Goal: Transaction & Acquisition: Obtain resource

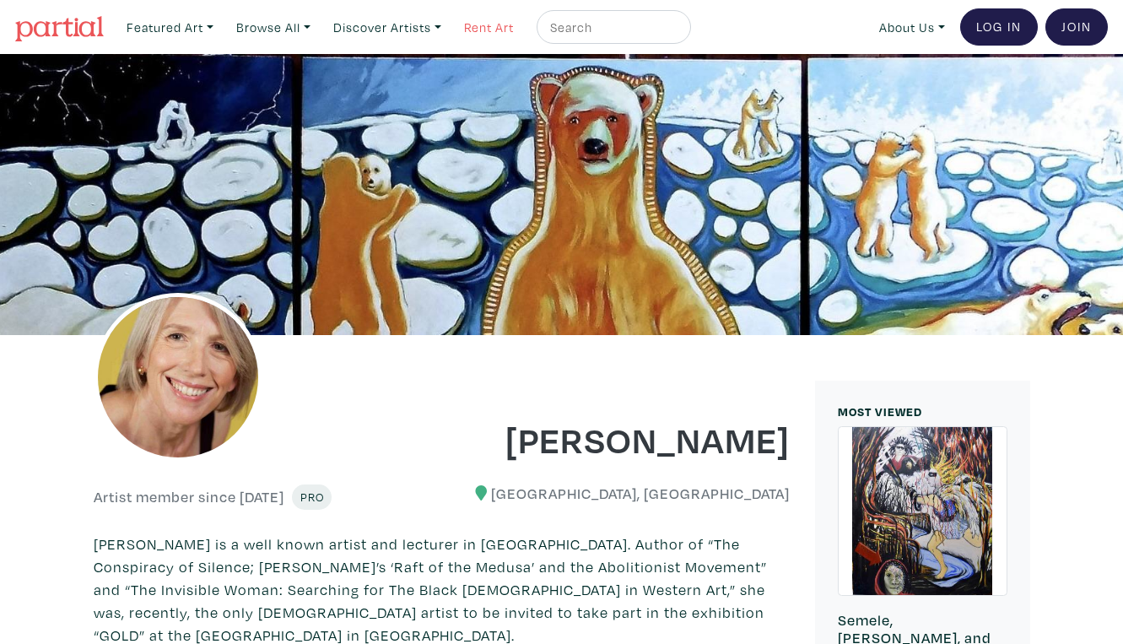
click at [464, 26] on link "Rent Art" at bounding box center [488, 27] width 65 height 35
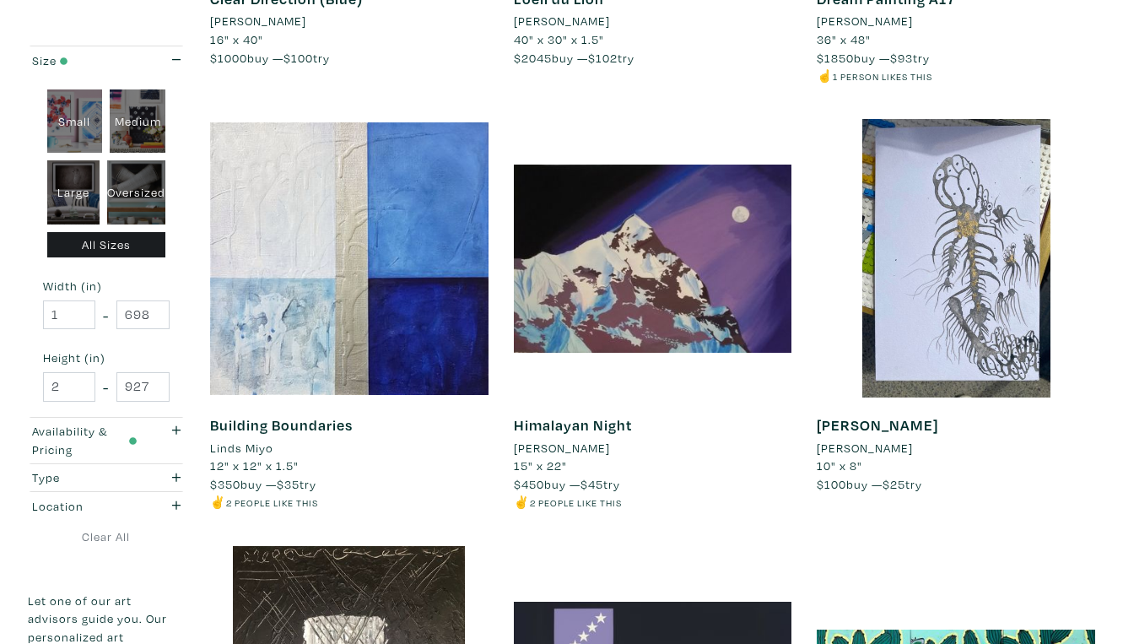
scroll to position [614, 0]
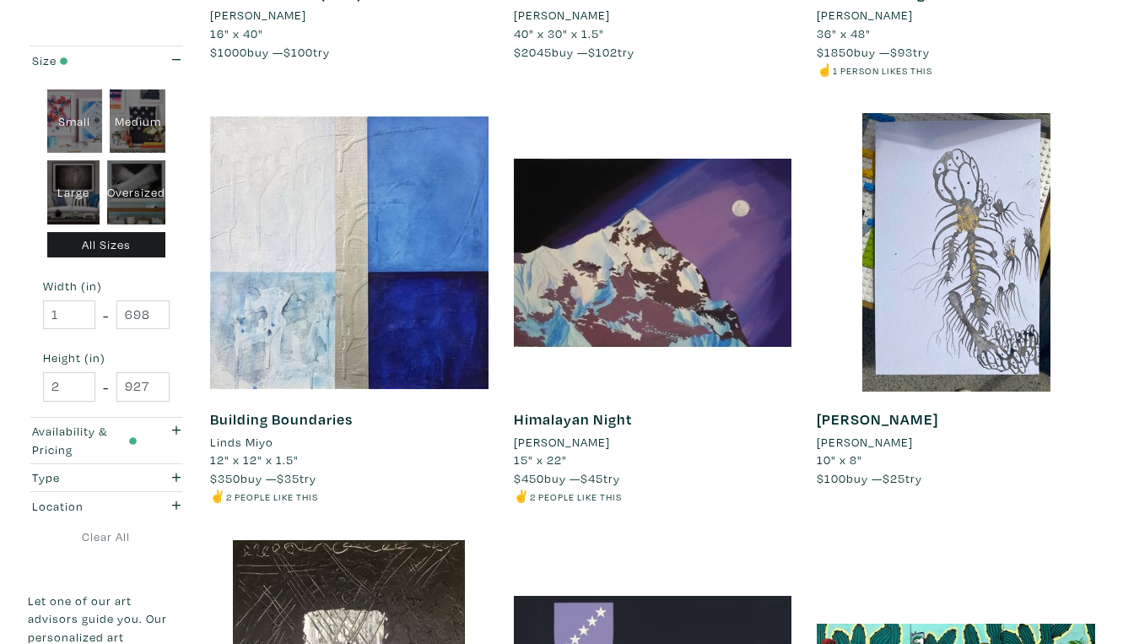
click at [139, 169] on div "Oversized" at bounding box center [136, 192] width 58 height 64
type input "48"
type input "400"
type input "48"
type input "121"
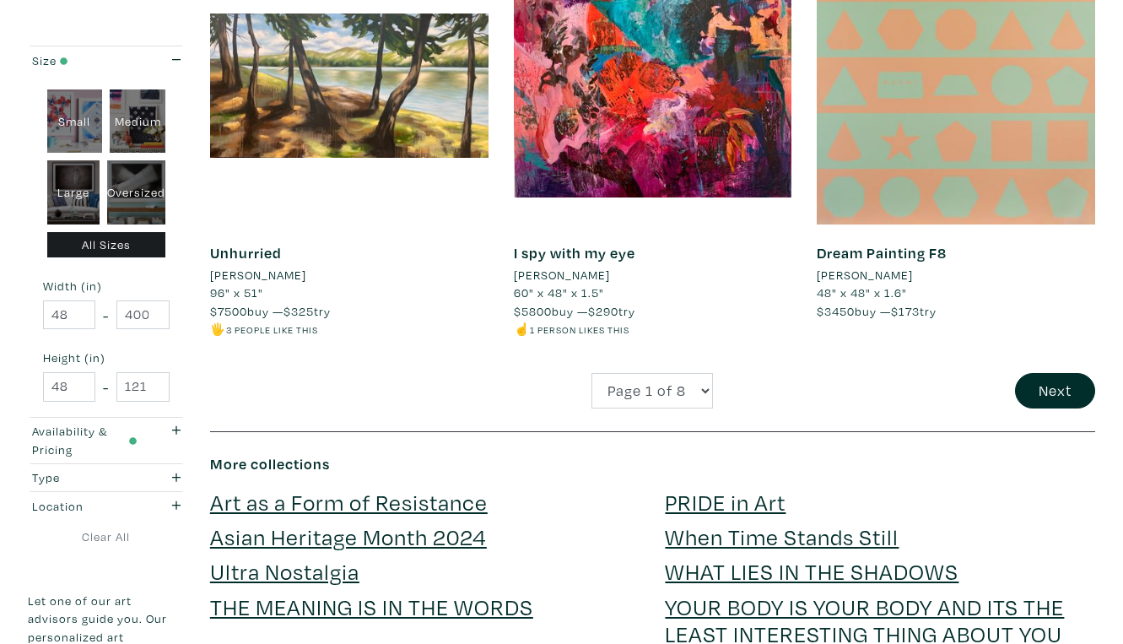
scroll to position [3374, 0]
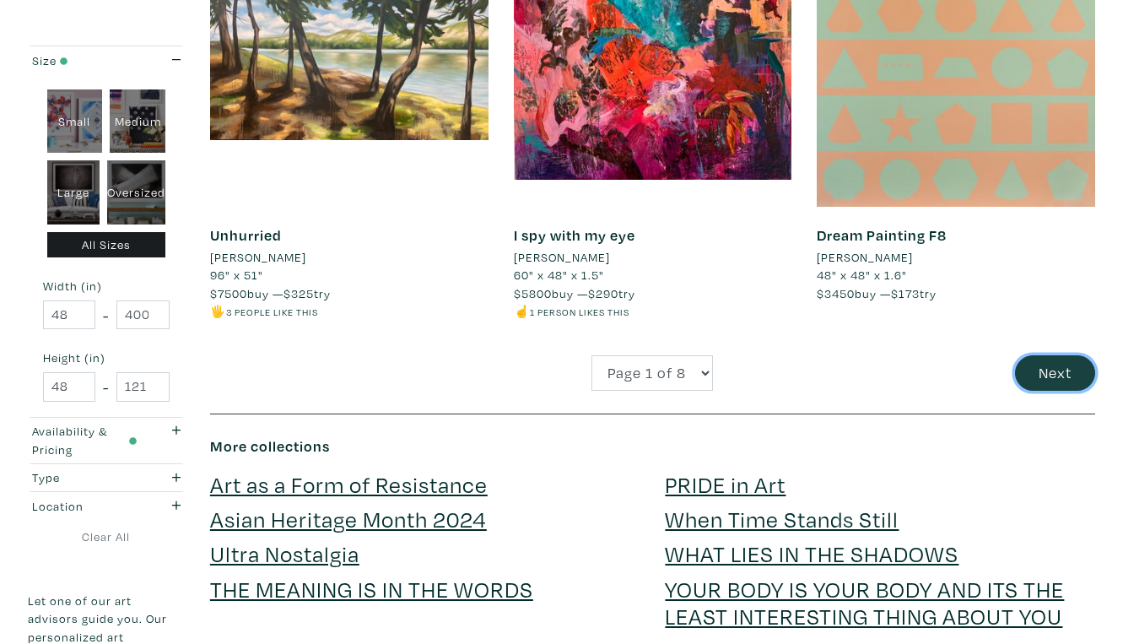
click at [1055, 355] on button "Next" at bounding box center [1055, 373] width 80 height 36
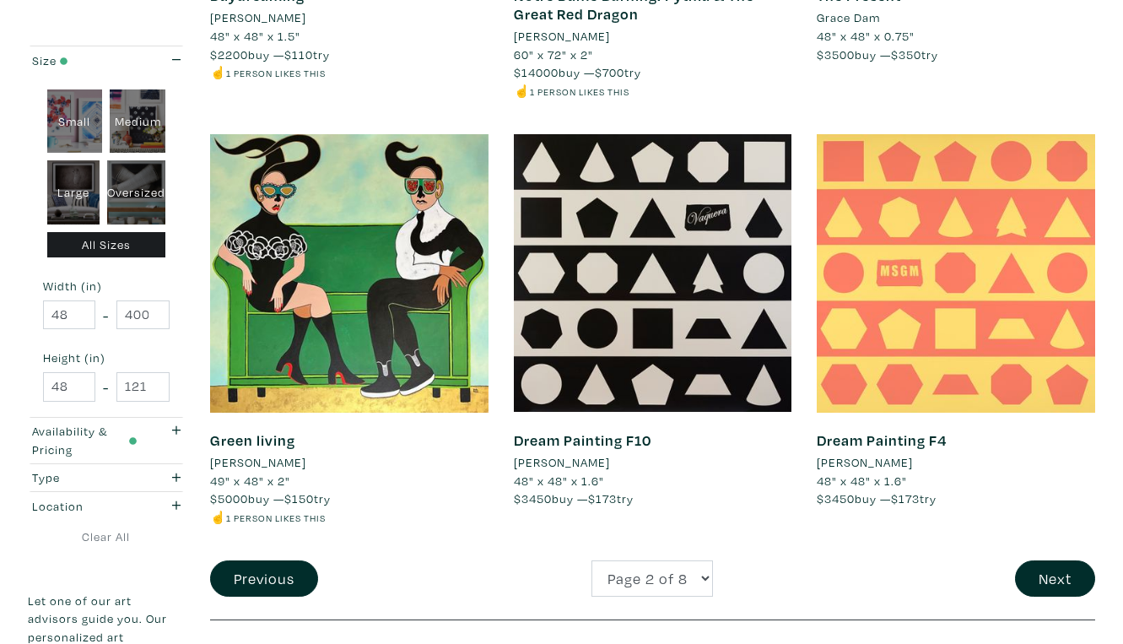
scroll to position [3189, 0]
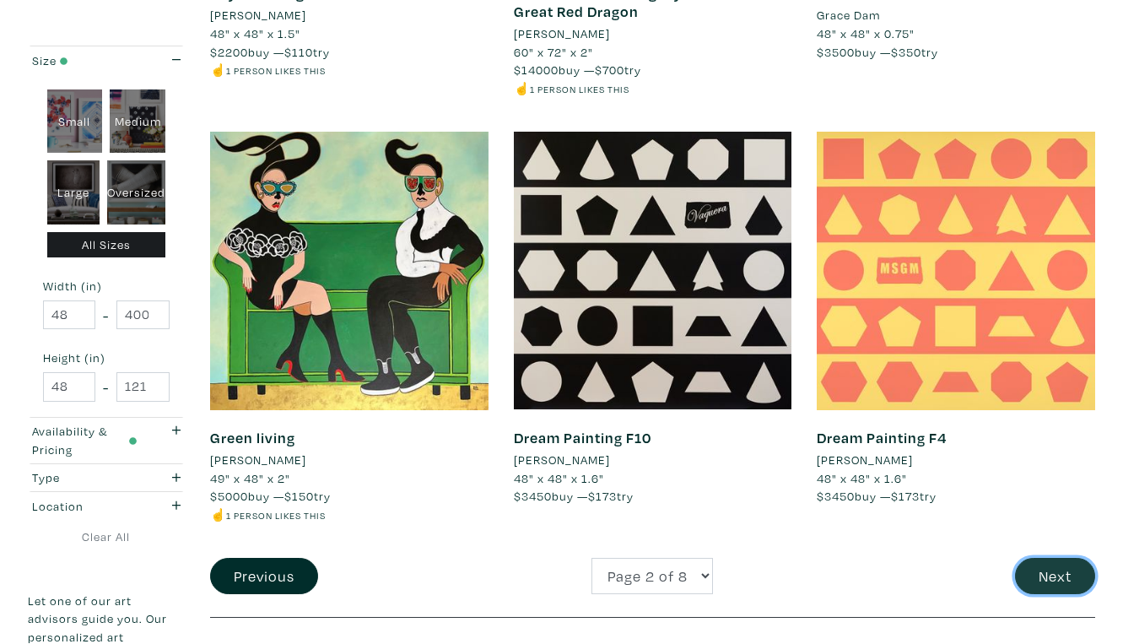
click at [1069, 558] on button "Next" at bounding box center [1055, 576] width 80 height 36
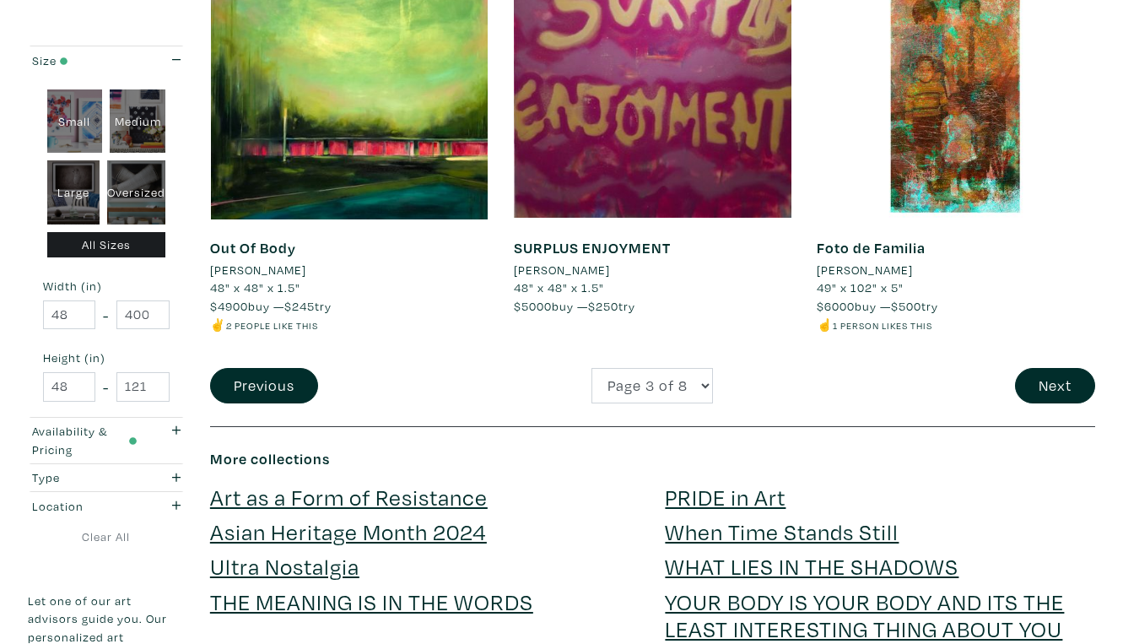
scroll to position [3364, 0]
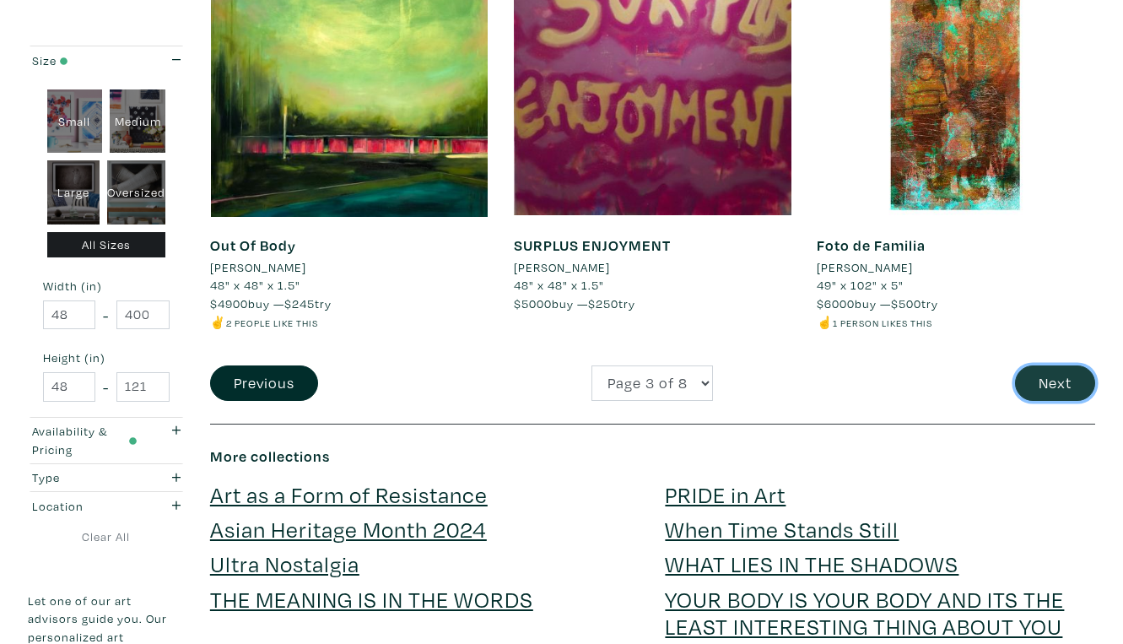
click at [1064, 365] on button "Next" at bounding box center [1055, 383] width 80 height 36
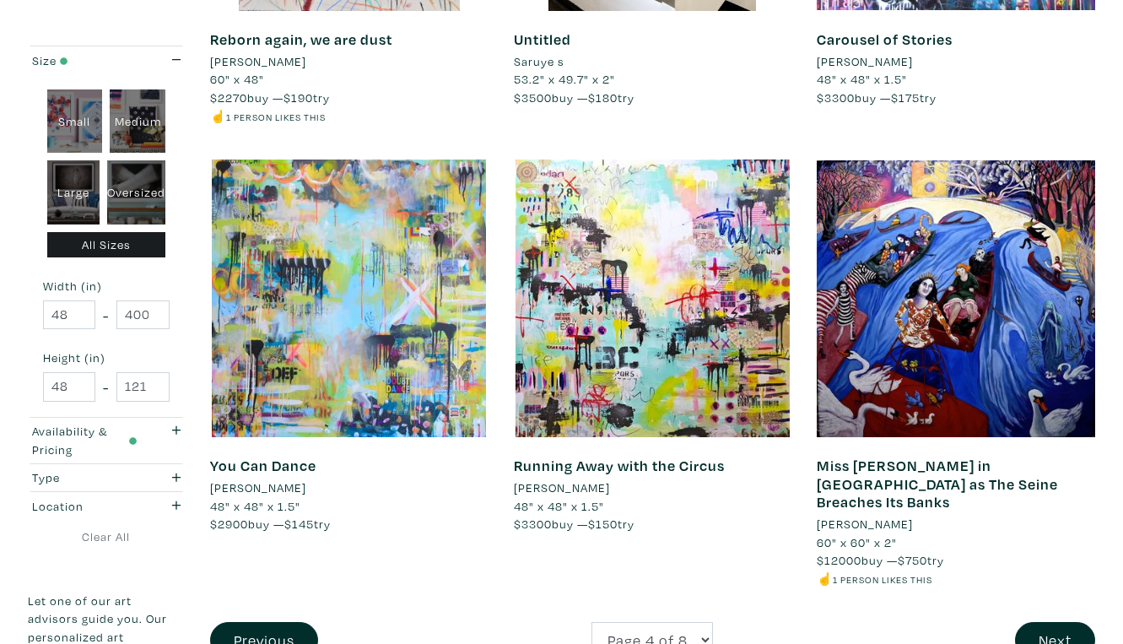
scroll to position [3144, 0]
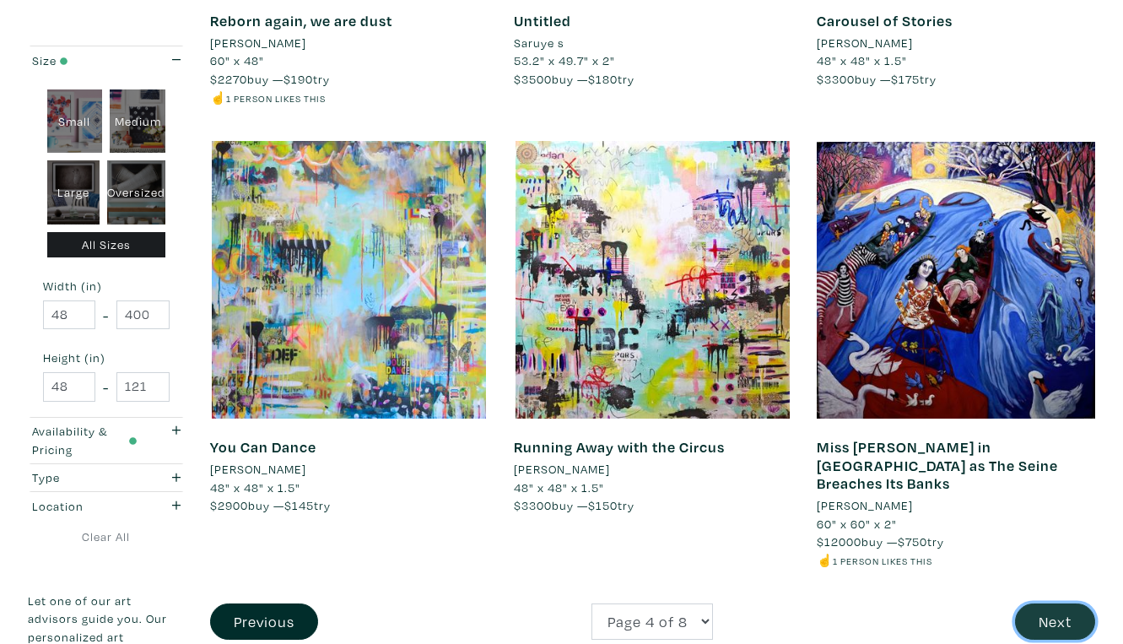
click at [1043, 603] on button "Next" at bounding box center [1055, 621] width 80 height 36
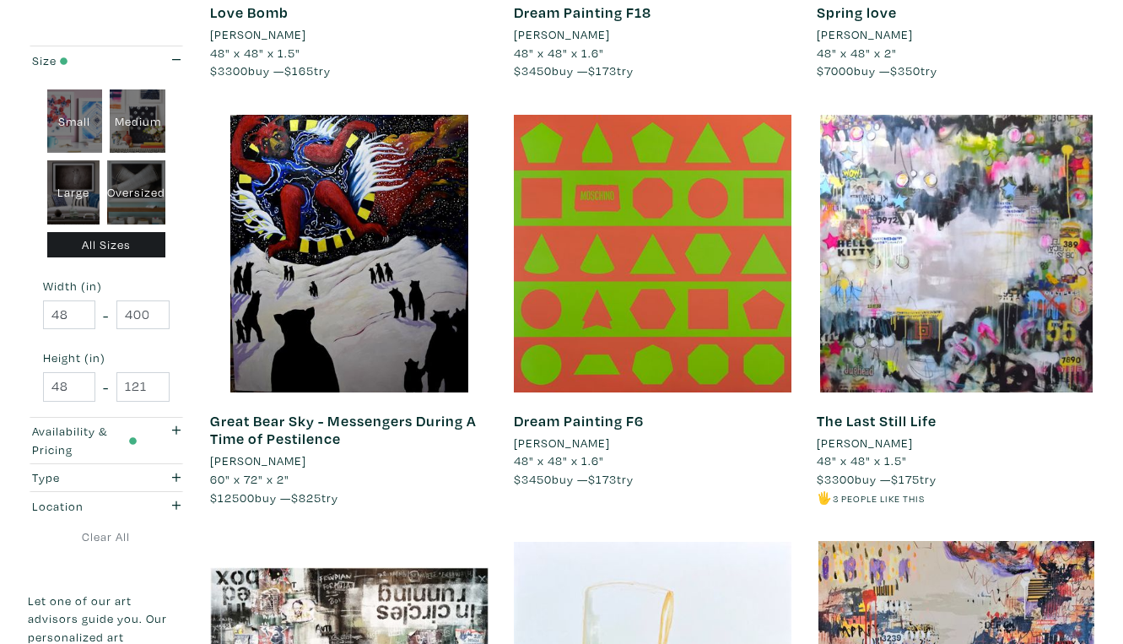
scroll to position [1041, 0]
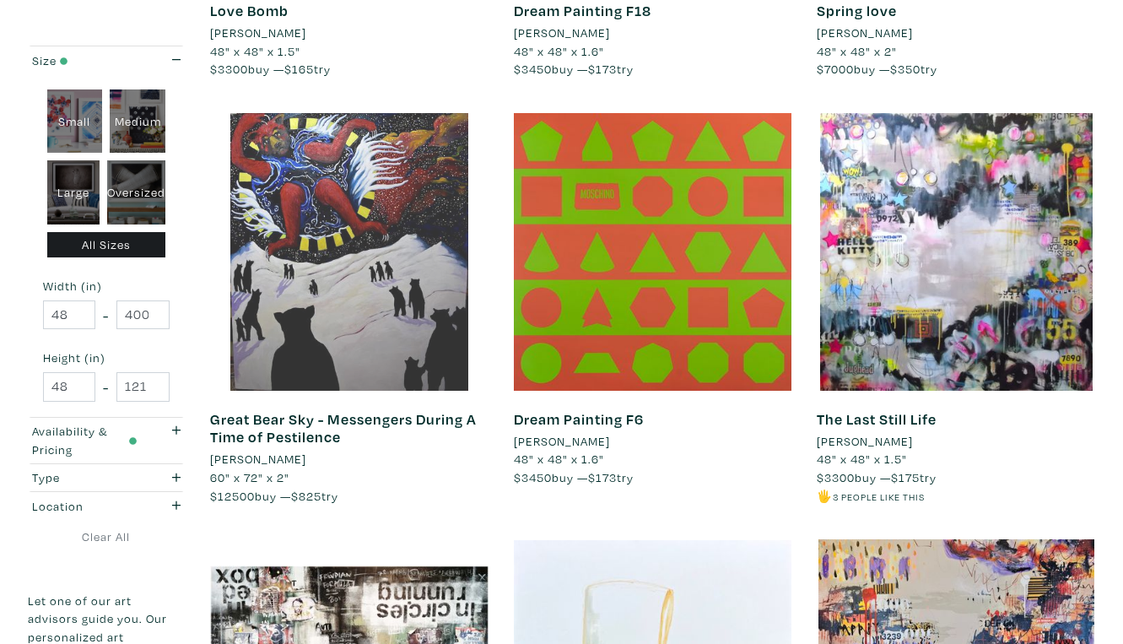
click at [383, 218] on div at bounding box center [349, 252] width 278 height 278
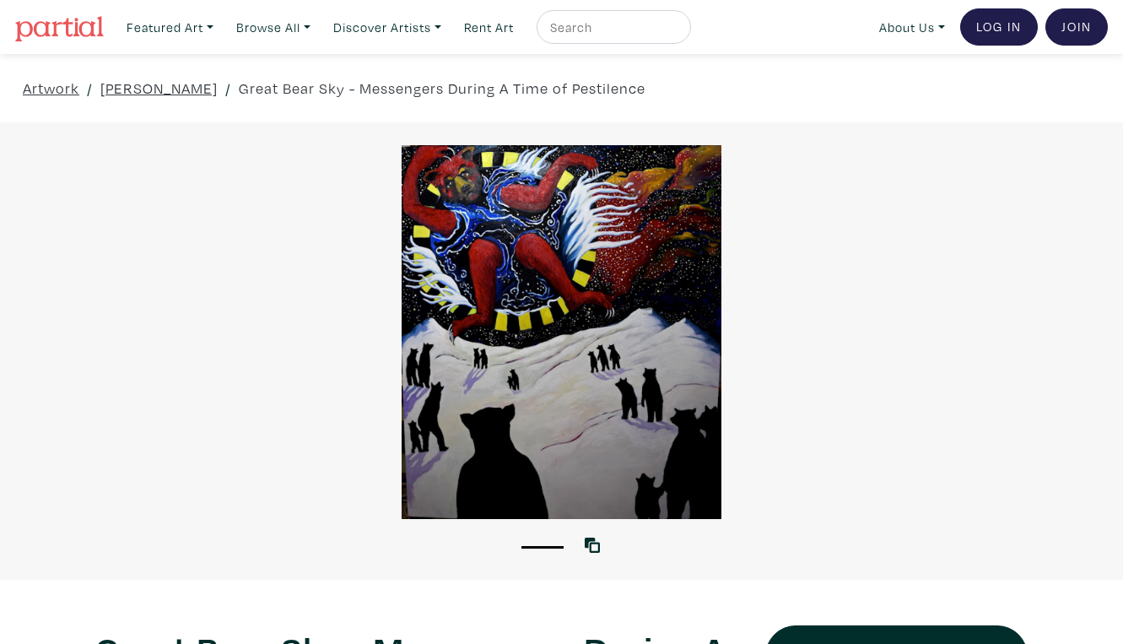
click at [647, 420] on div at bounding box center [561, 332] width 1123 height 374
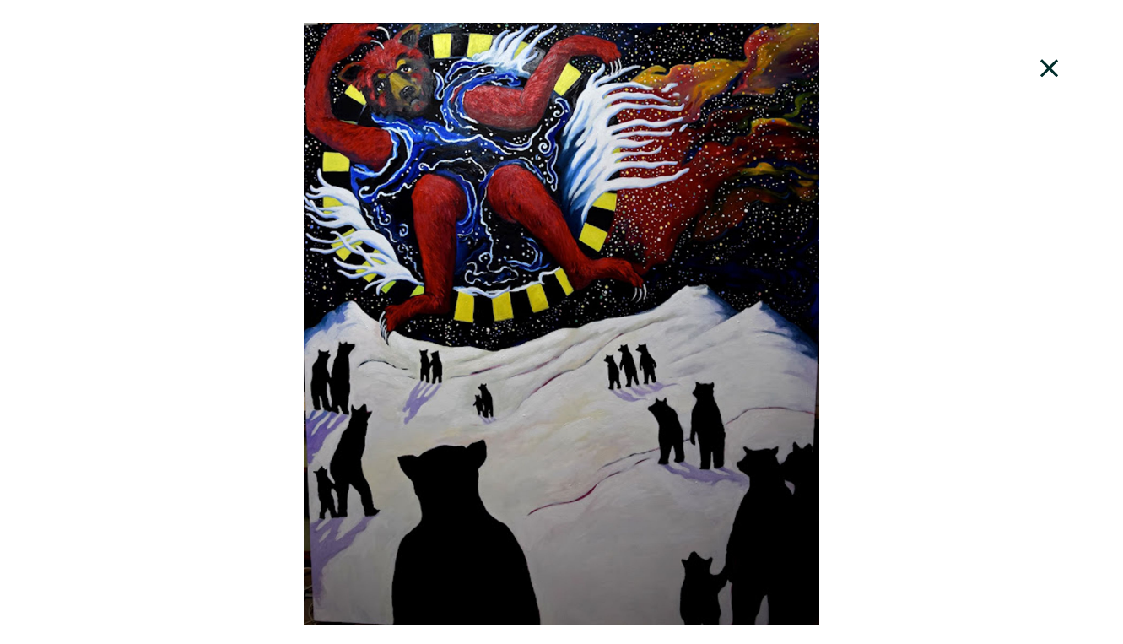
scroll to position [218, 0]
click at [807, 445] on div at bounding box center [561, 324] width 1123 height 602
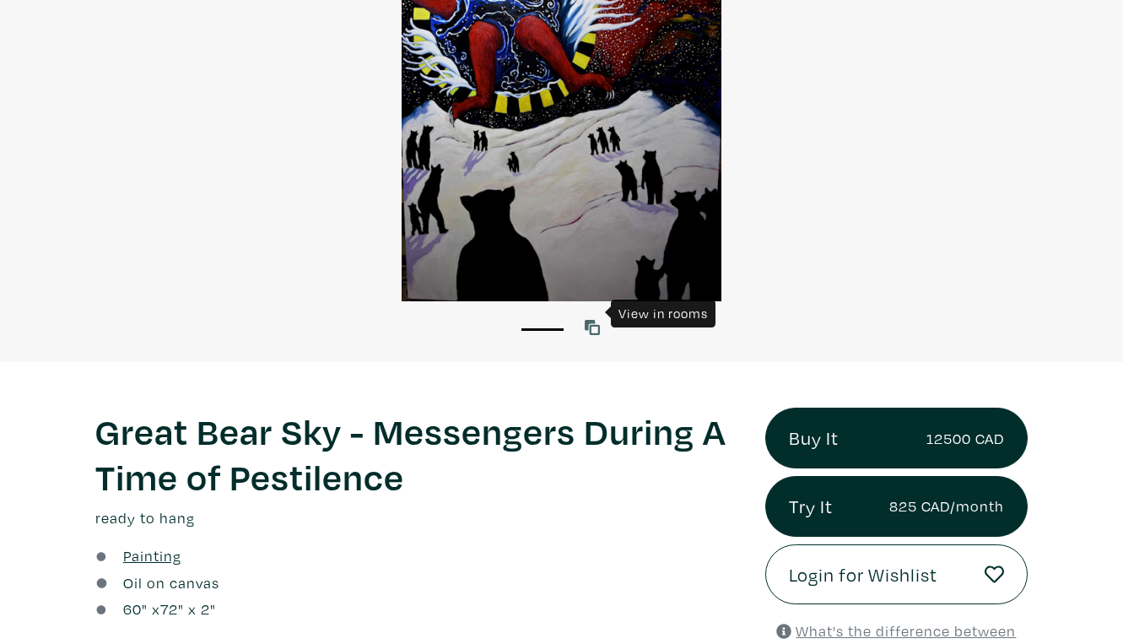
click at [595, 320] on icon at bounding box center [592, 327] width 15 height 15
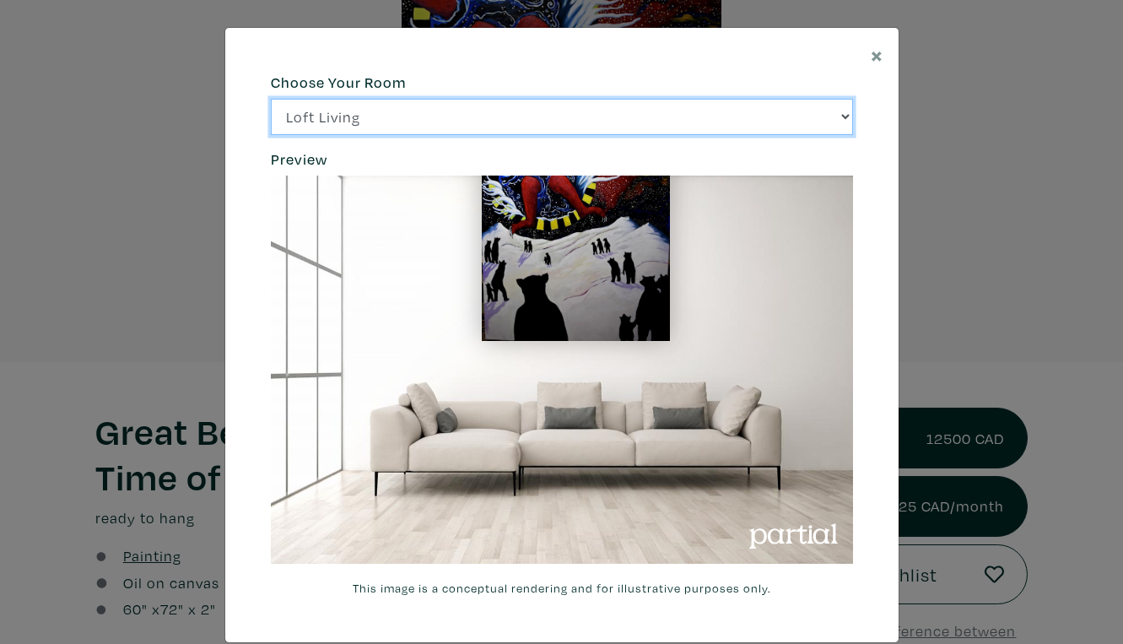
click option "Bright Bedroom" at bounding box center [0, 0] width 0 height 0
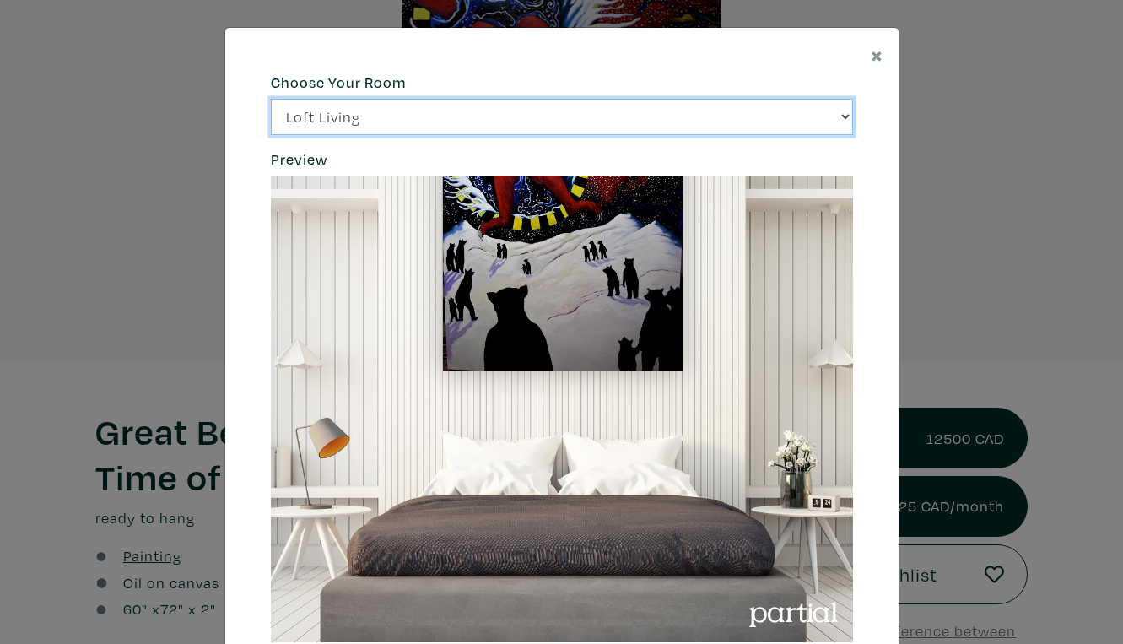
click option "City Office" at bounding box center [0, 0] width 0 height 0
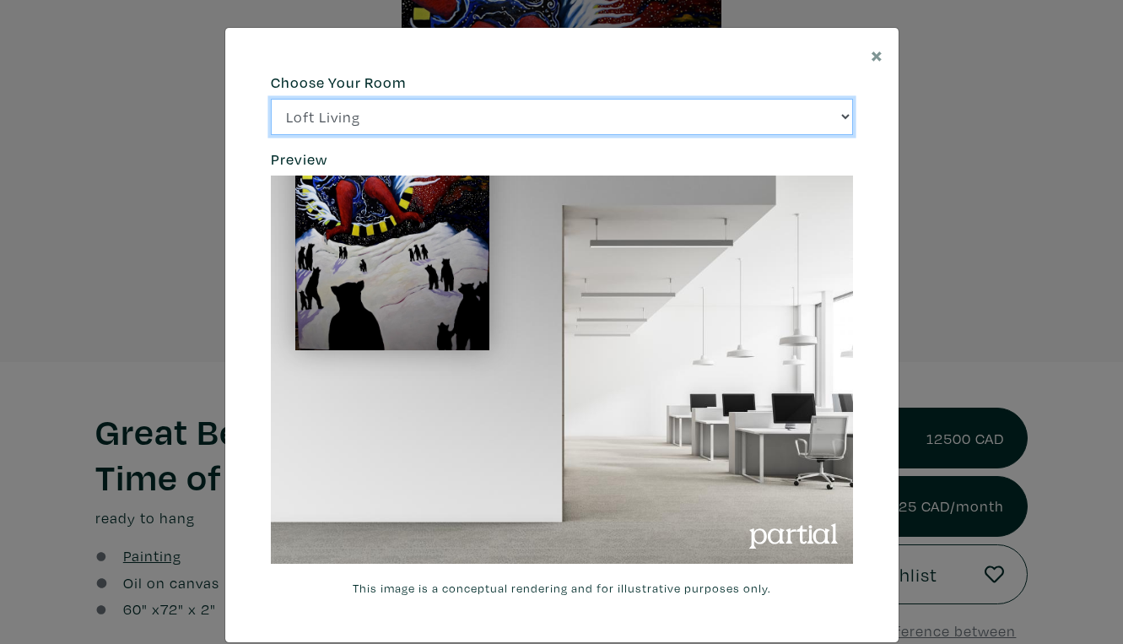
select select "/thumb/phpThumb.php?src=https%3A%2F%[DOMAIN_NAME]%2Fprojects%2Frendering%2Fimag…"
click option "Gallery Space" at bounding box center [0, 0] width 0 height 0
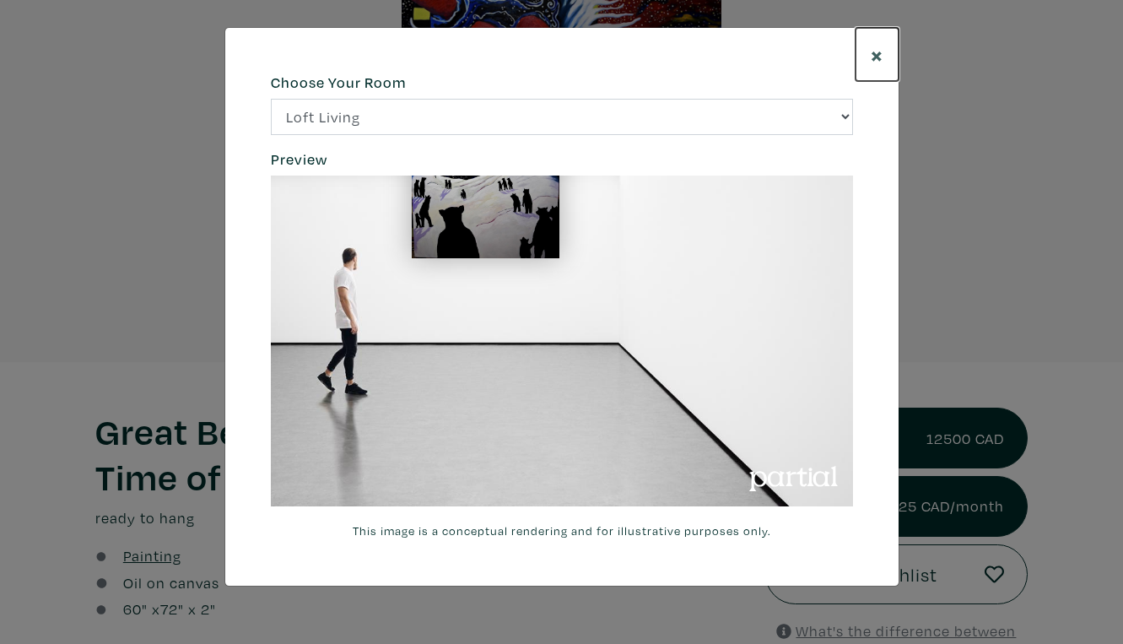
click at [875, 45] on span "×" at bounding box center [876, 55] width 13 height 30
